Goal: Navigation & Orientation: Find specific page/section

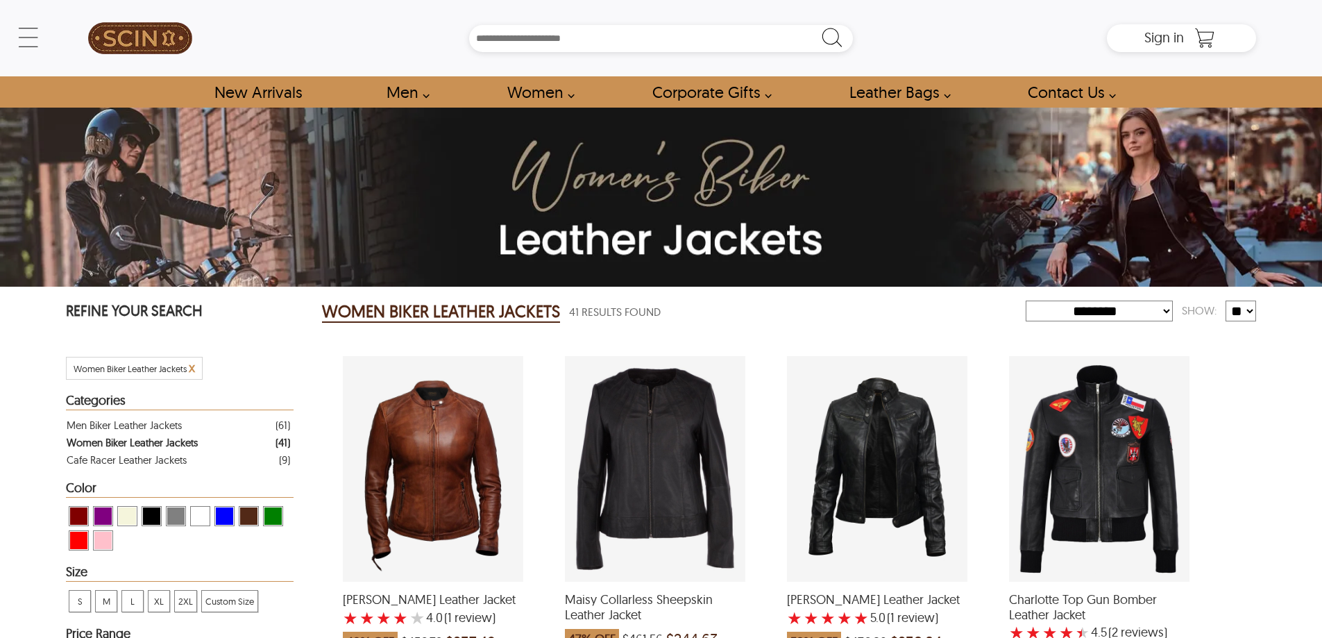
select select "********"
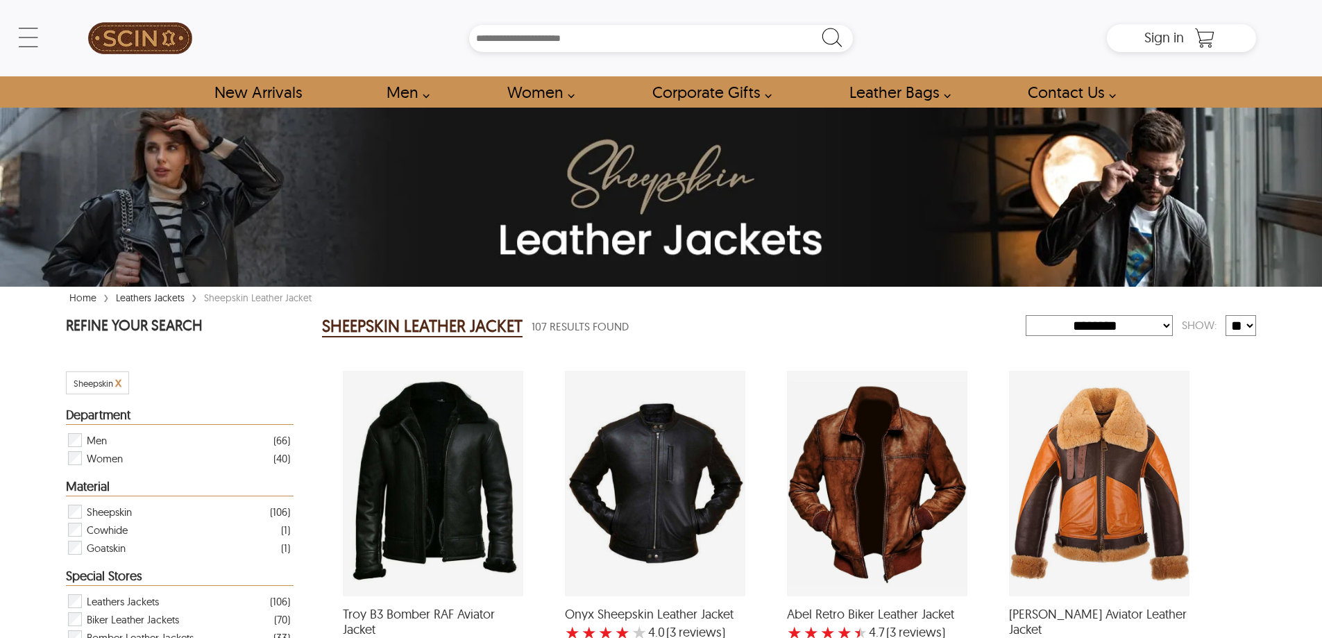
select select "********"
